Goal: Task Accomplishment & Management: Manage account settings

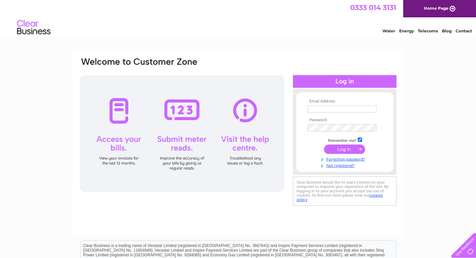
type input "[EMAIL_ADDRESS][DOMAIN_NAME]"
click at [350, 161] on link "Forgotten password?" at bounding box center [345, 159] width 76 height 6
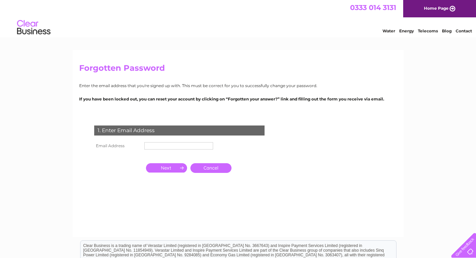
click at [179, 141] on td at bounding box center [178, 145] width 72 height 11
paste input "info@brochcafe.co.uk"
drag, startPoint x: 180, startPoint y: 144, endPoint x: 196, endPoint y: 144, distance: 16.0
click at [180, 144] on input "text" at bounding box center [178, 145] width 69 height 7
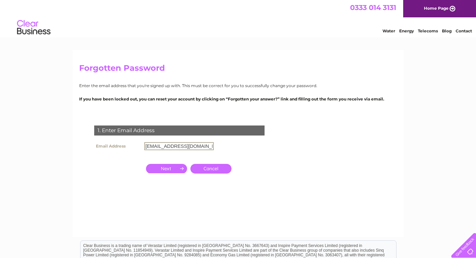
type input "info@brochcafe.co.uk"
click at [172, 171] on input "button" at bounding box center [166, 168] width 41 height 9
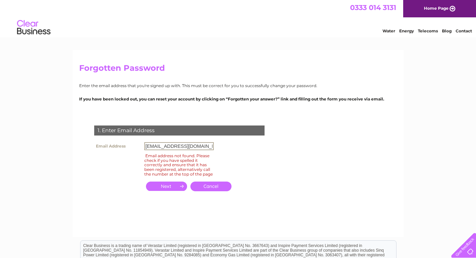
drag, startPoint x: 203, startPoint y: 149, endPoint x: 108, endPoint y: 146, distance: 95.1
click at [108, 146] on tr "Email Address info@brochcafe.co.uk" at bounding box center [153, 145] width 123 height 11
